Goal: Task Accomplishment & Management: Manage account settings

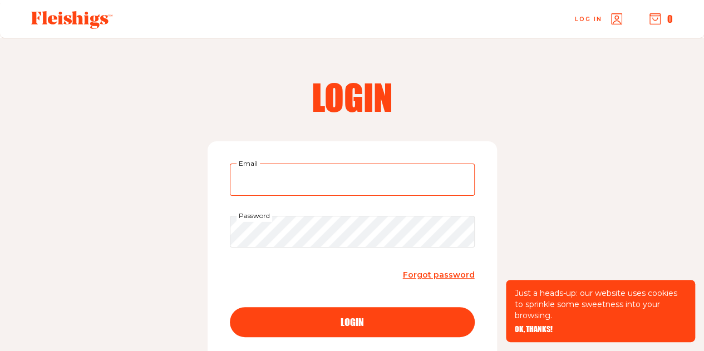
click at [283, 182] on input "Email" at bounding box center [352, 180] width 245 height 32
type input "mbalbert0513@gmail.com"
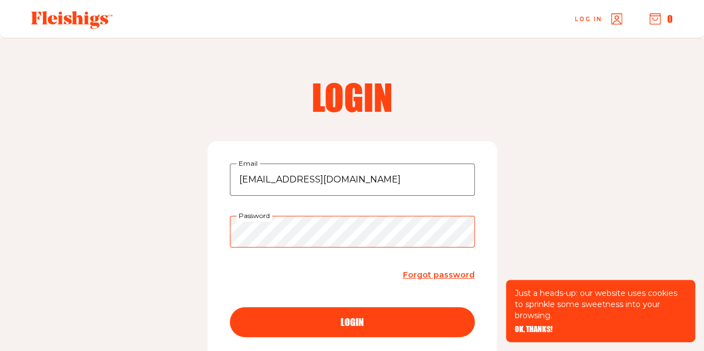
click at [230, 307] on button "login" at bounding box center [352, 322] width 245 height 30
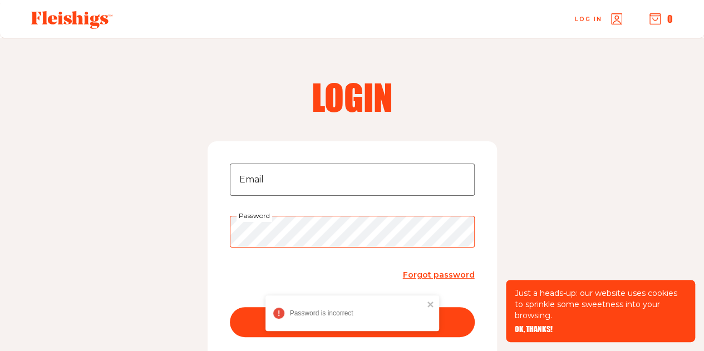
click at [230, 307] on button "login" at bounding box center [352, 322] width 245 height 30
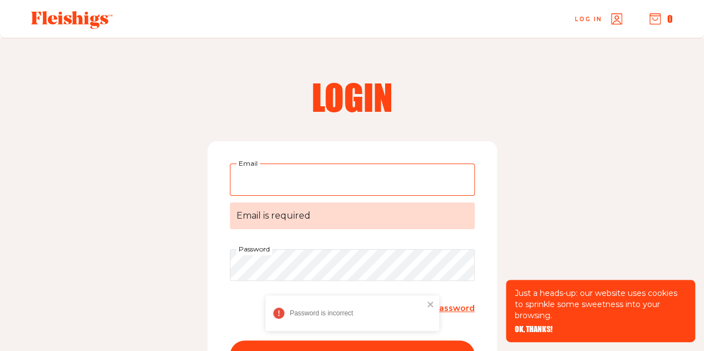
click at [283, 182] on input "Email Email is required" at bounding box center [352, 180] width 245 height 32
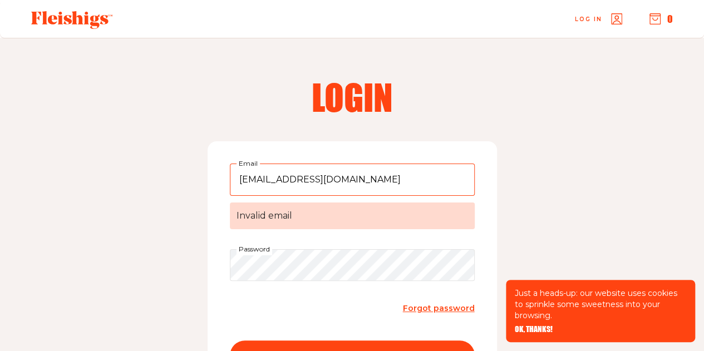
type input "mbalbert0513@gmail.com"
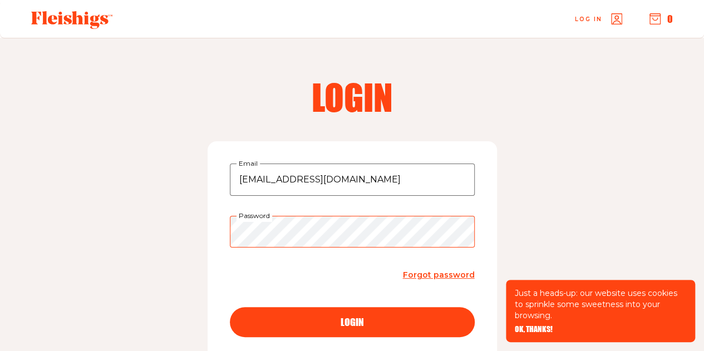
click at [230, 307] on button "login" at bounding box center [352, 322] width 245 height 30
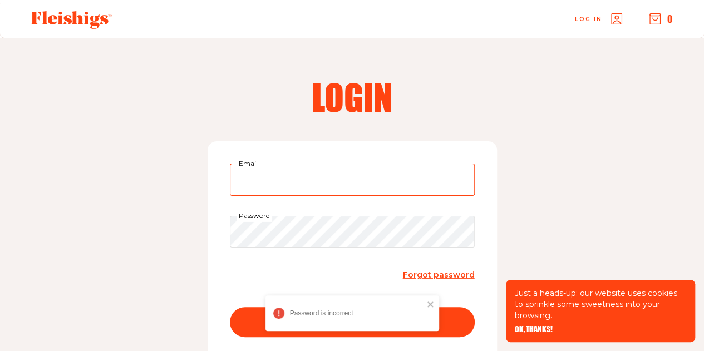
click at [445, 170] on input "Email" at bounding box center [352, 180] width 245 height 32
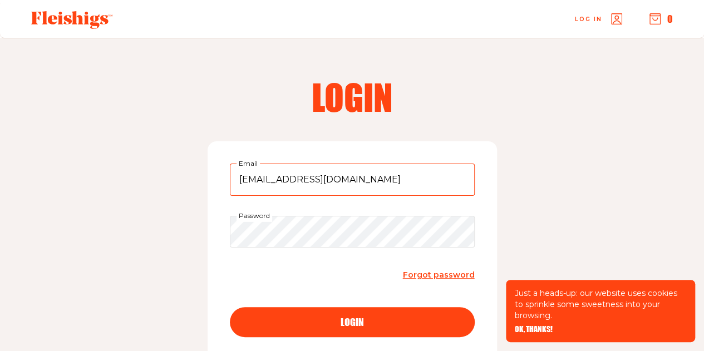
type input "mbalbert0513@gmail.com"
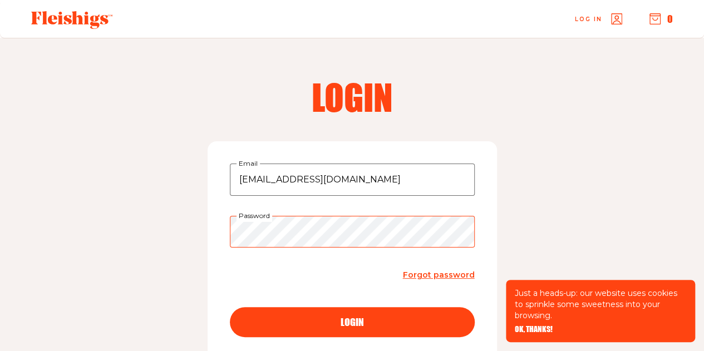
click at [230, 307] on button "login" at bounding box center [352, 322] width 245 height 30
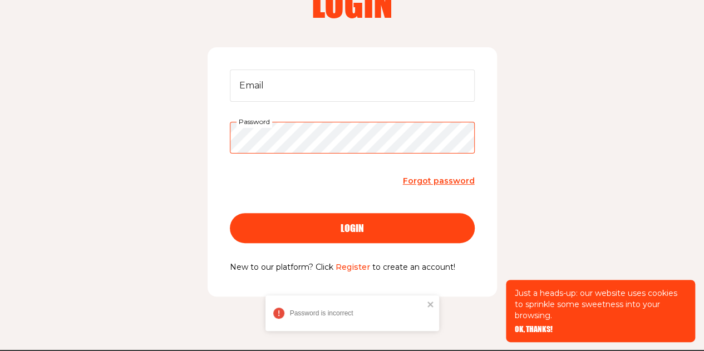
scroll to position [95, 0]
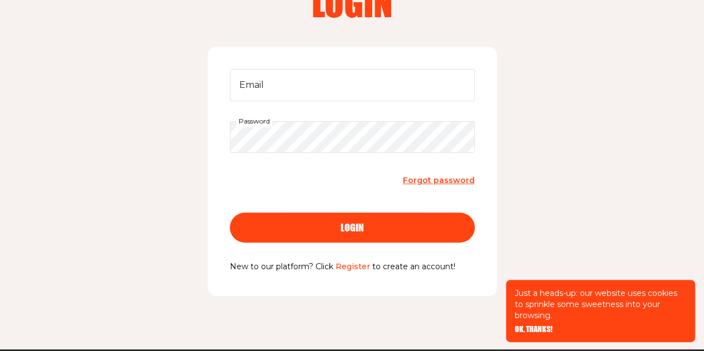
click at [343, 270] on link "Register" at bounding box center [352, 266] width 34 height 10
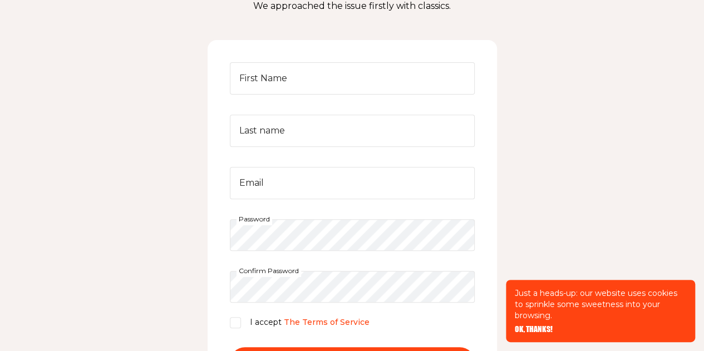
scroll to position [162, 0]
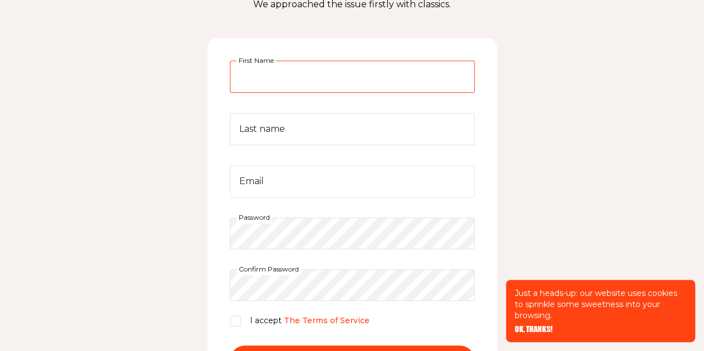
click at [327, 82] on input "First Name" at bounding box center [352, 77] width 245 height 32
type input "Matt"
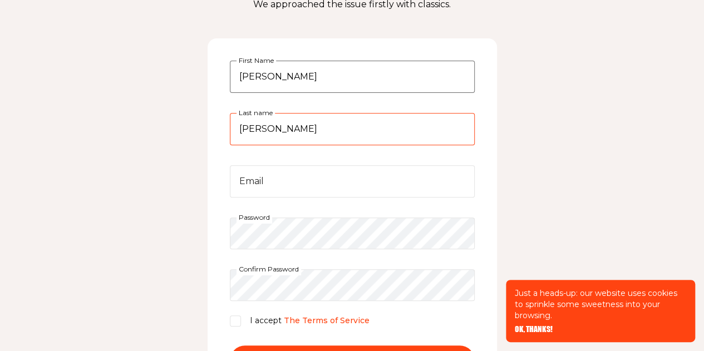
type input "Albert"
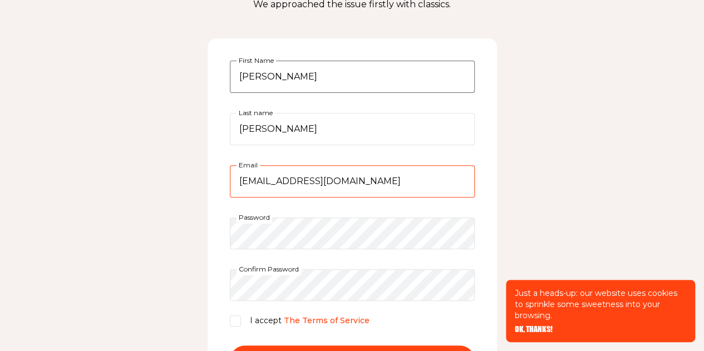
type input "mbalbert0513@gmail.com"
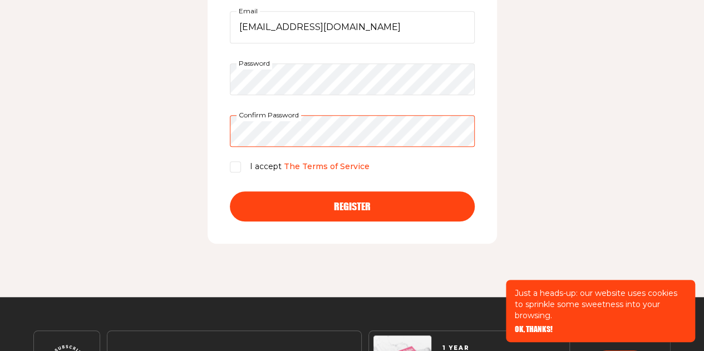
scroll to position [318, 0]
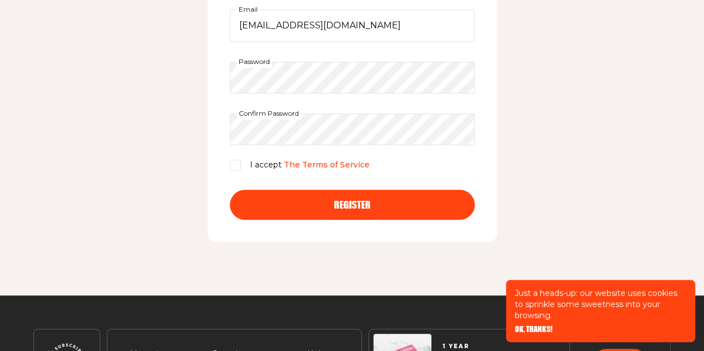
click at [242, 165] on div "I accept The Terms of Service" at bounding box center [352, 164] width 245 height 13
click at [241, 165] on input "I accept The Terms of Service" at bounding box center [235, 165] width 11 height 11
checkbox input "true"
click at [299, 195] on button "Register" at bounding box center [352, 205] width 245 height 30
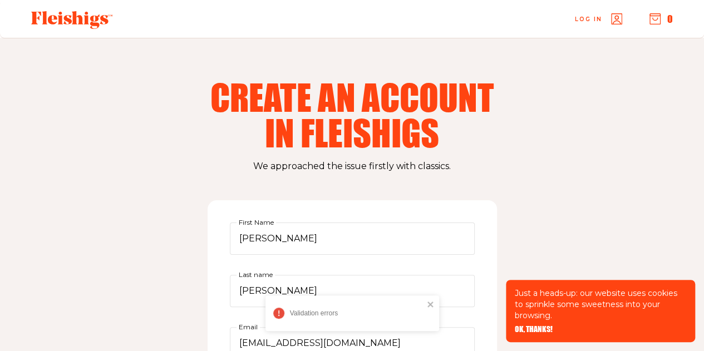
scroll to position [385, 0]
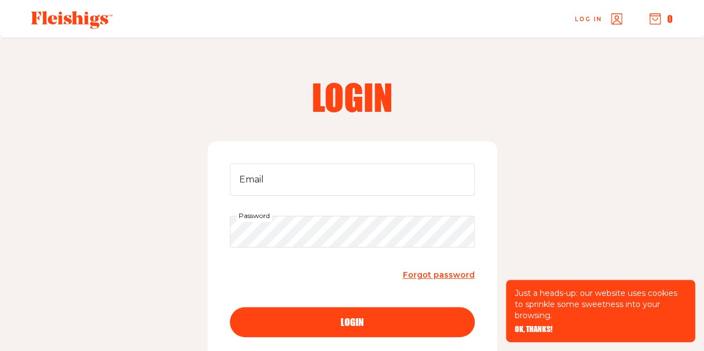
click at [450, 271] on span "Forgot password" at bounding box center [439, 275] width 72 height 10
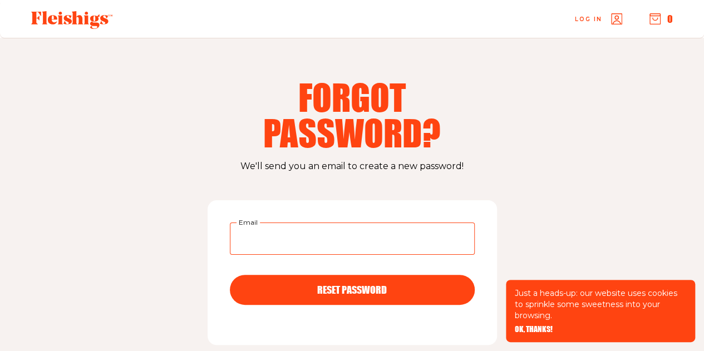
click at [344, 250] on input "Email" at bounding box center [352, 238] width 245 height 32
type input "mbalbert0513@gmail.com"
click at [230, 275] on button "RESET PASSWORD" at bounding box center [352, 290] width 245 height 30
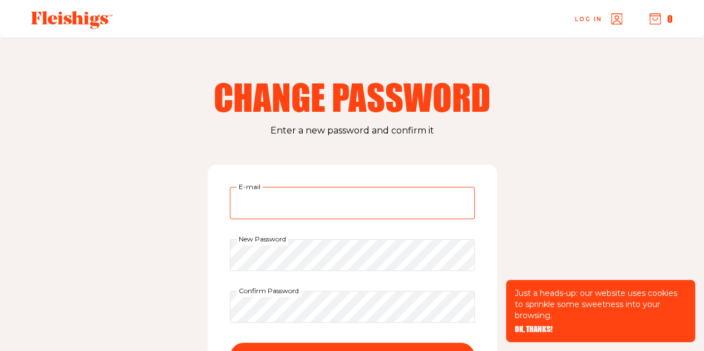
click at [270, 210] on input "E-mail" at bounding box center [352, 203] width 245 height 32
type input "[EMAIL_ADDRESS][DOMAIN_NAME]"
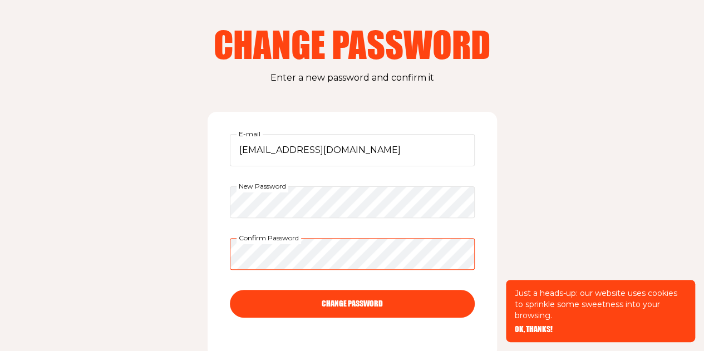
scroll to position [53, 0]
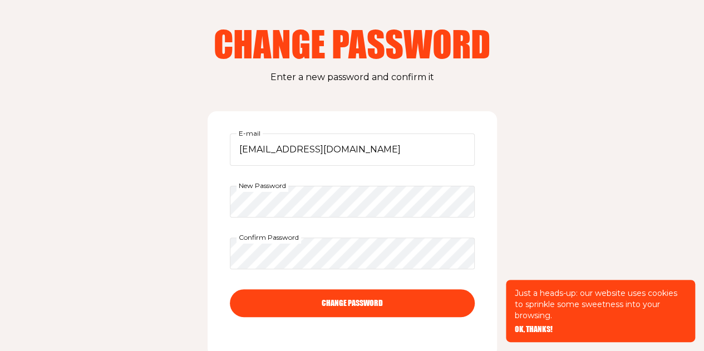
click at [300, 303] on button "CHANGE PASSWORD" at bounding box center [352, 303] width 245 height 28
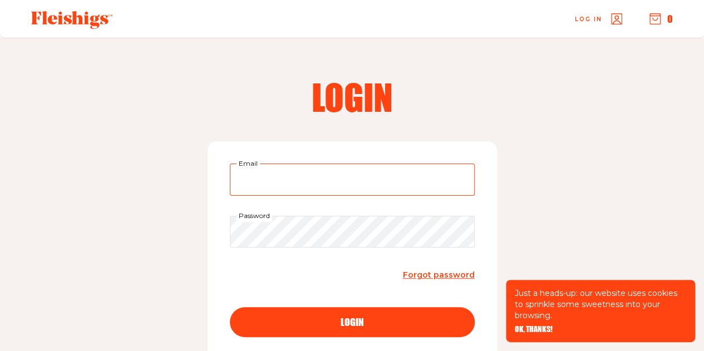
click at [404, 172] on input "Email" at bounding box center [352, 180] width 245 height 32
type input "[EMAIL_ADDRESS][DOMAIN_NAME]"
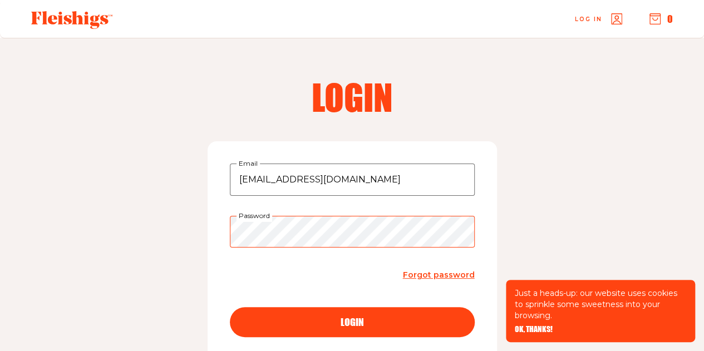
click at [230, 307] on button "login" at bounding box center [352, 322] width 245 height 30
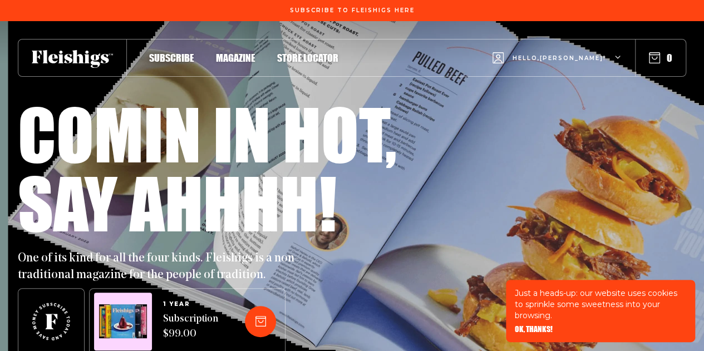
click at [617, 58] on icon "button" at bounding box center [618, 58] width 7 height 7
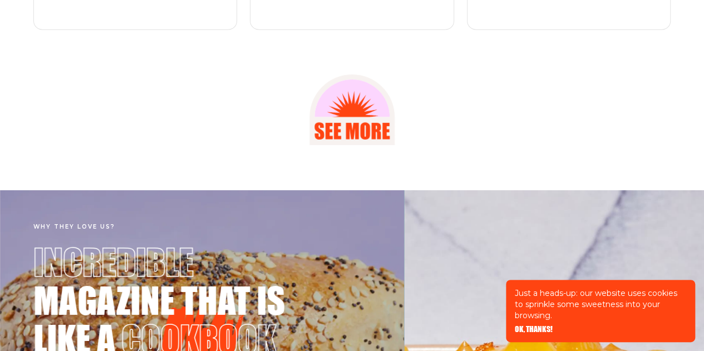
scroll to position [1574, 0]
